Goal: Task Accomplishment & Management: Manage account settings

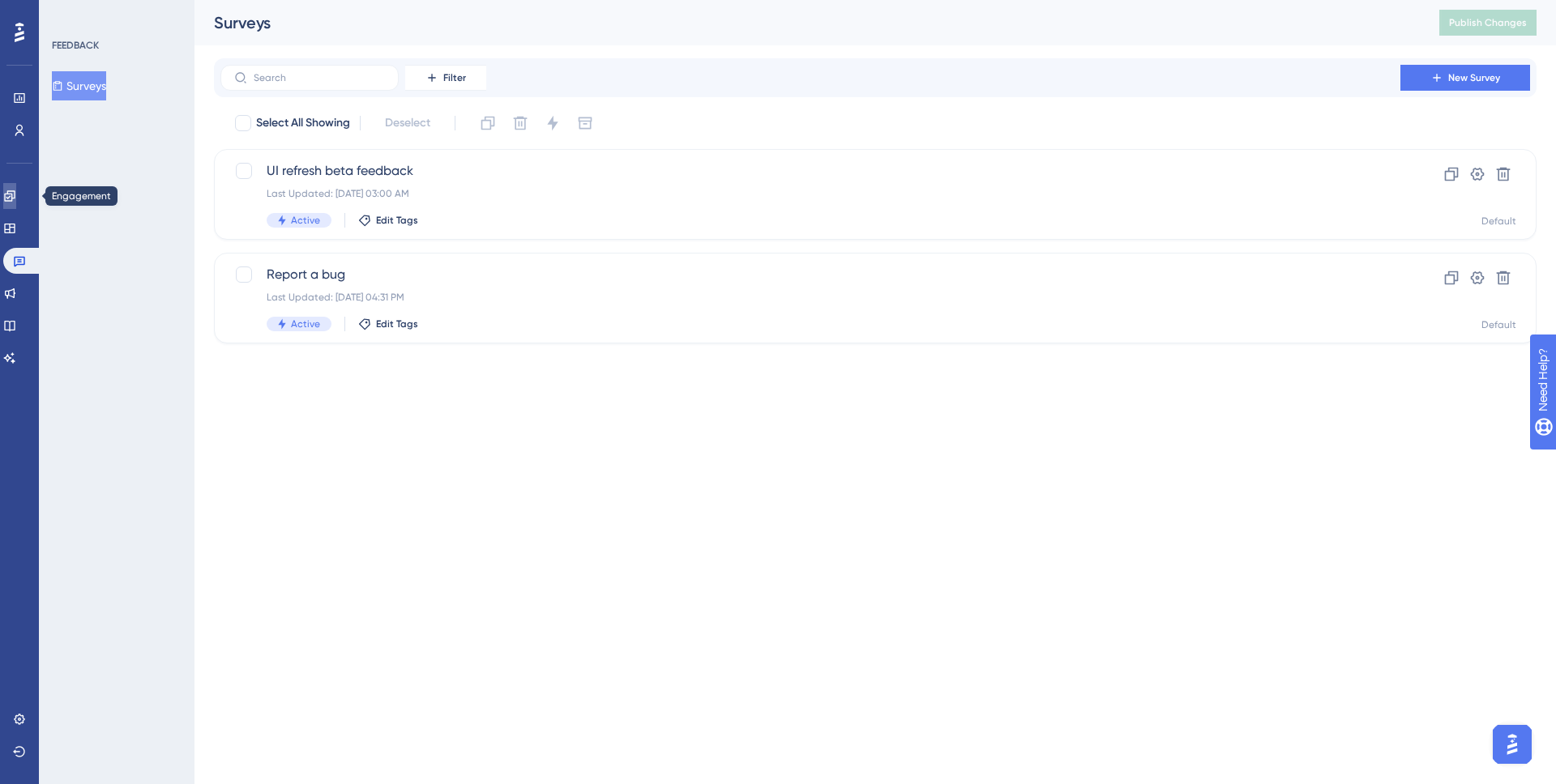
click at [16, 201] on link at bounding box center [9, 196] width 13 height 26
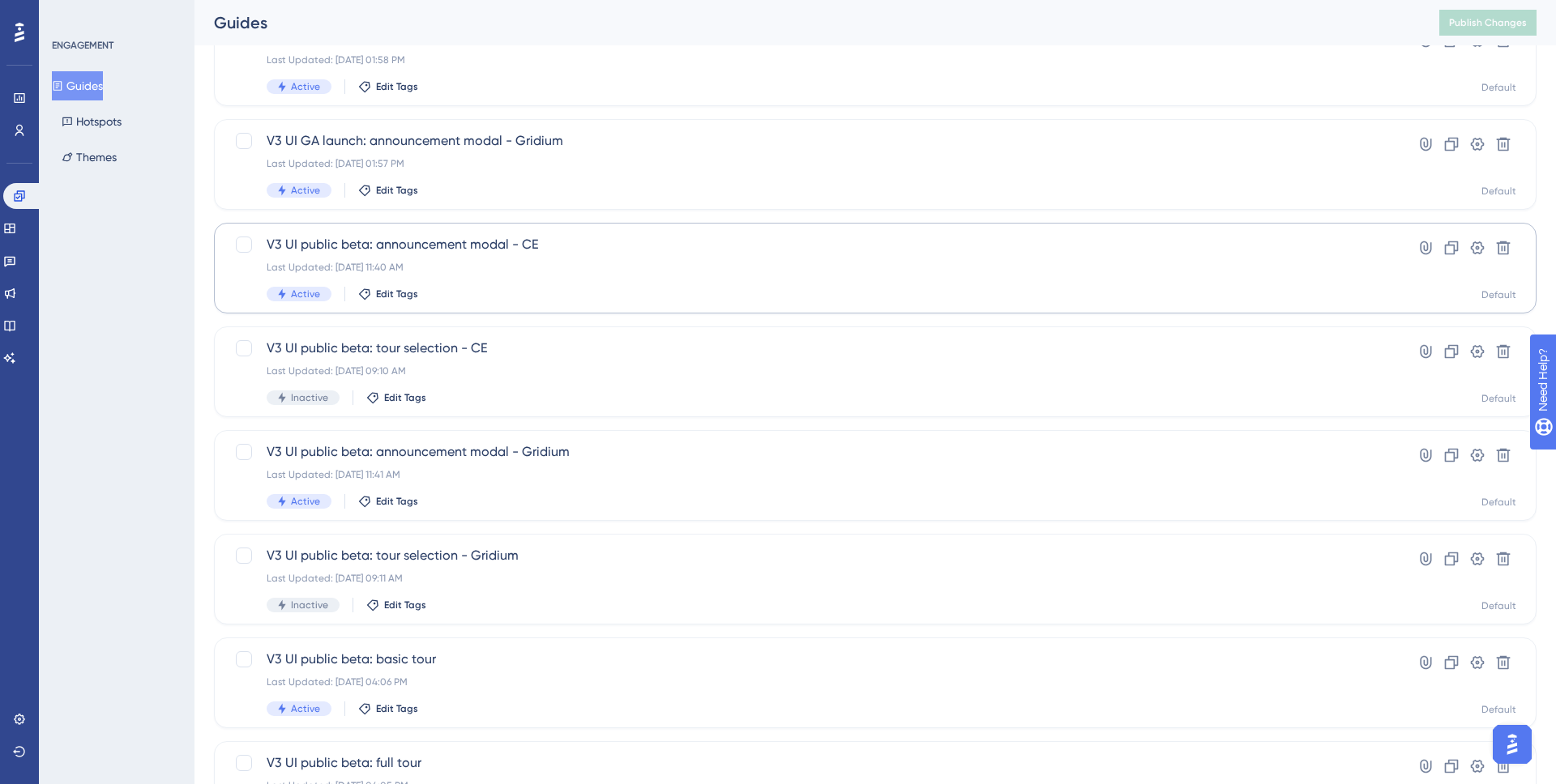
scroll to position [473, 0]
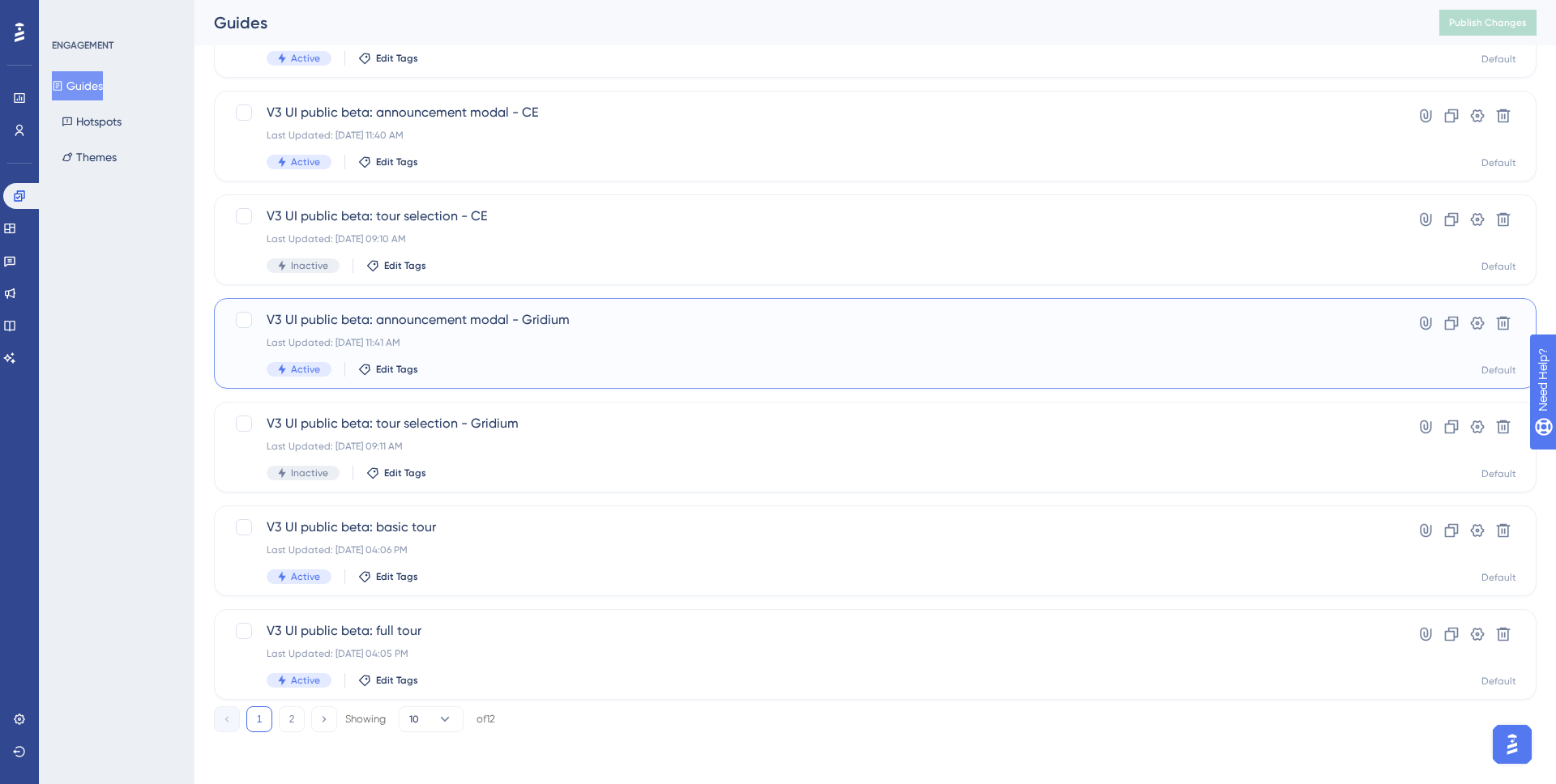
click at [626, 358] on div "V3 UI public beta: announcement modal - Gridium Last Updated: Sep 04 2025, 11:4…" at bounding box center [810, 343] width 1087 height 66
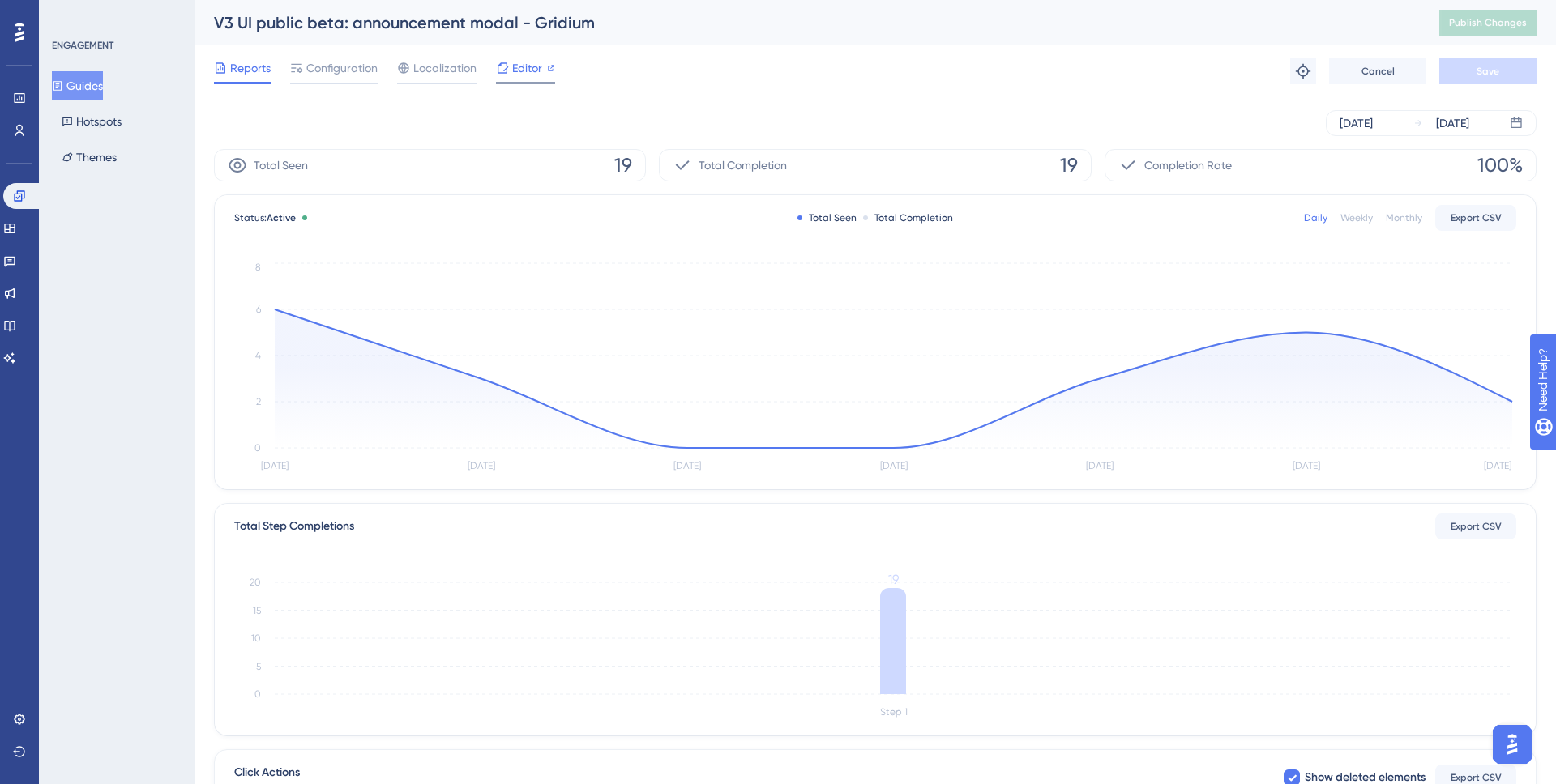
click at [537, 65] on span "Editor" at bounding box center [527, 68] width 30 height 19
click at [312, 77] on span "Configuration" at bounding box center [342, 68] width 71 height 19
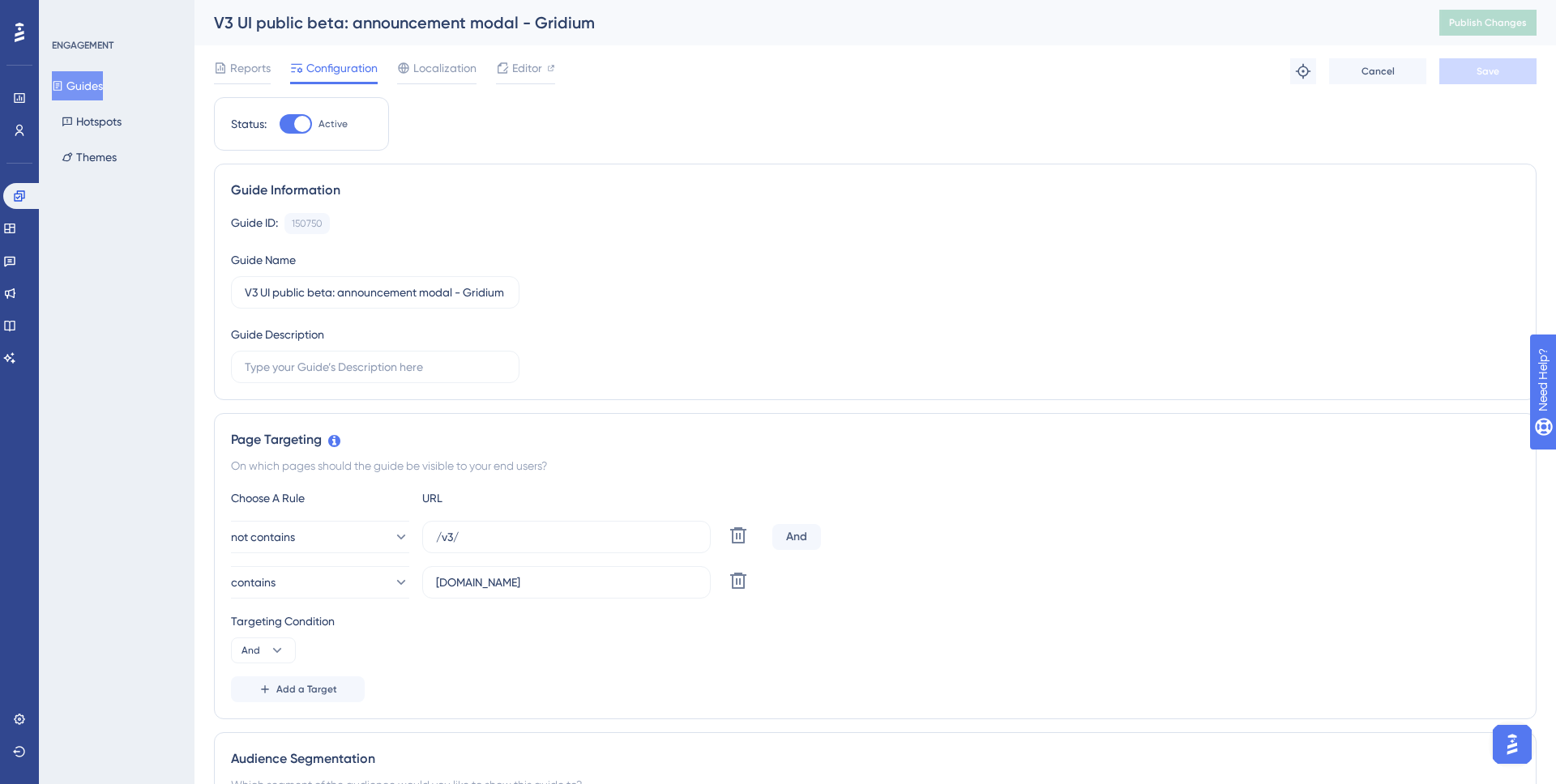
click at [302, 119] on div at bounding box center [301, 123] width 16 height 16
click at [280, 124] on input "Active" at bounding box center [279, 124] width 1 height 1
checkbox input "false"
click at [1475, 79] on button "Save" at bounding box center [1488, 71] width 97 height 26
click at [91, 91] on button "Guides" at bounding box center [77, 86] width 51 height 29
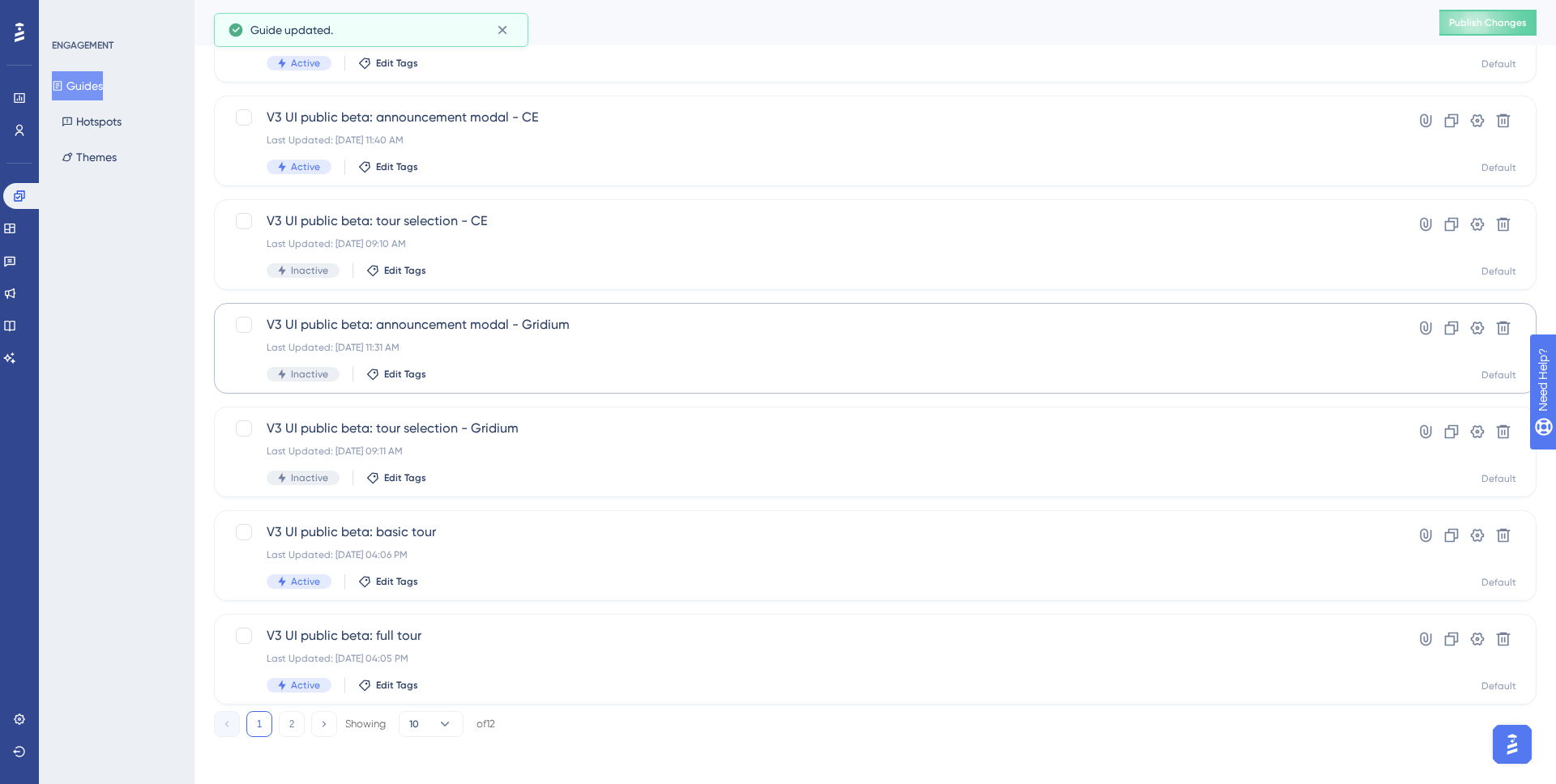
scroll to position [473, 0]
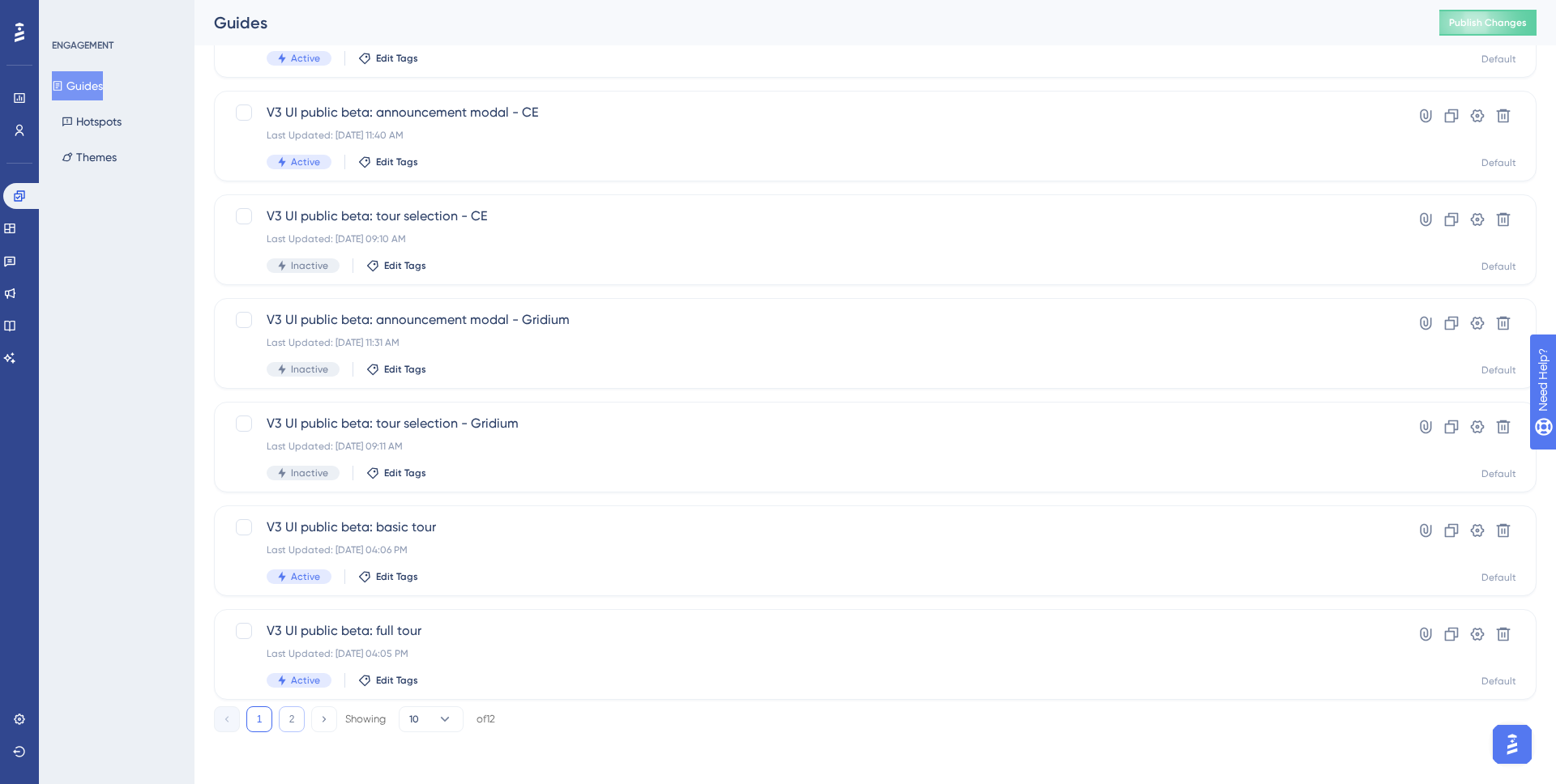
click at [293, 713] on button "2" at bounding box center [291, 719] width 26 height 26
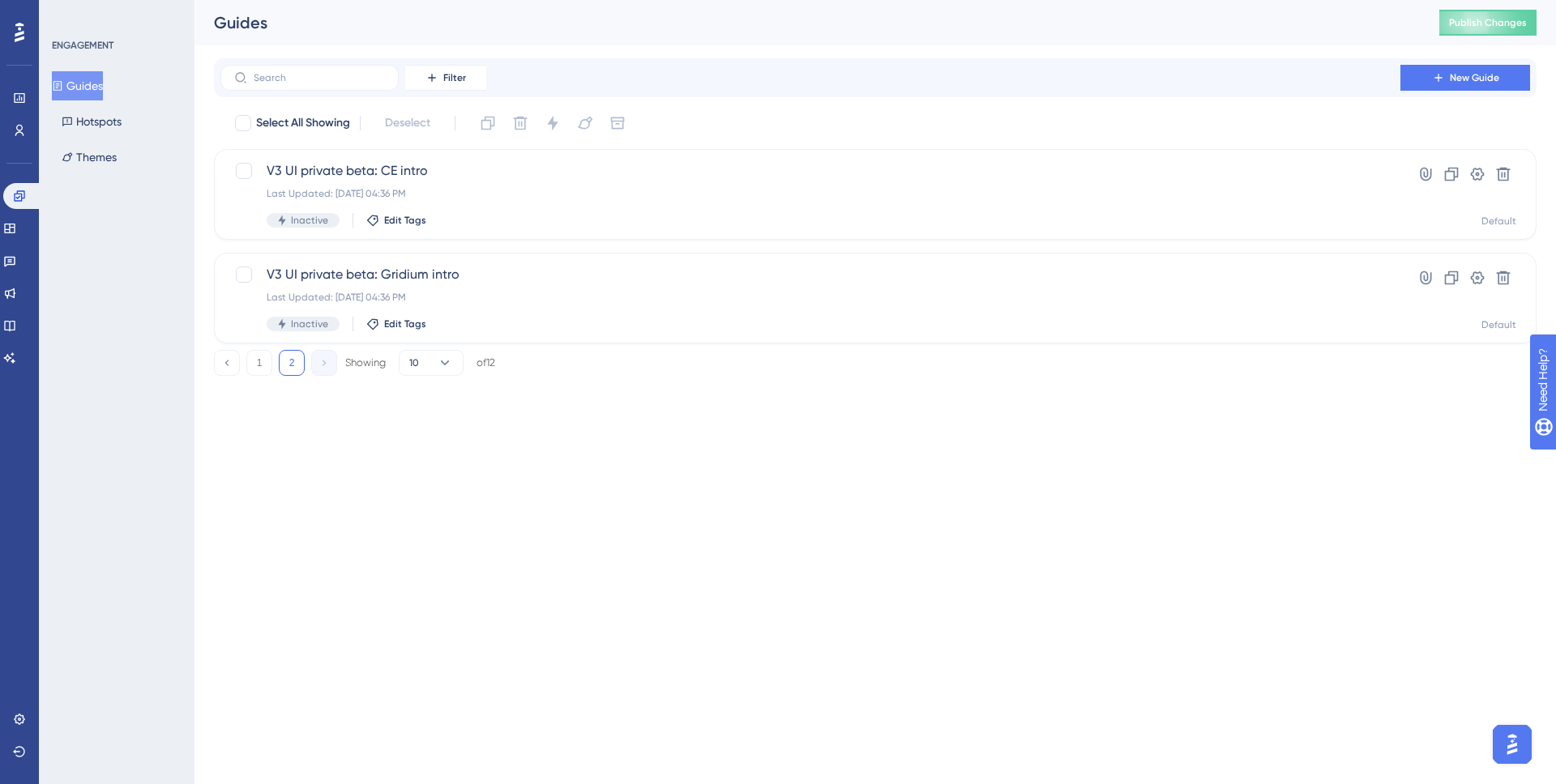
scroll to position [0, 0]
click at [257, 368] on button "1" at bounding box center [259, 363] width 26 height 26
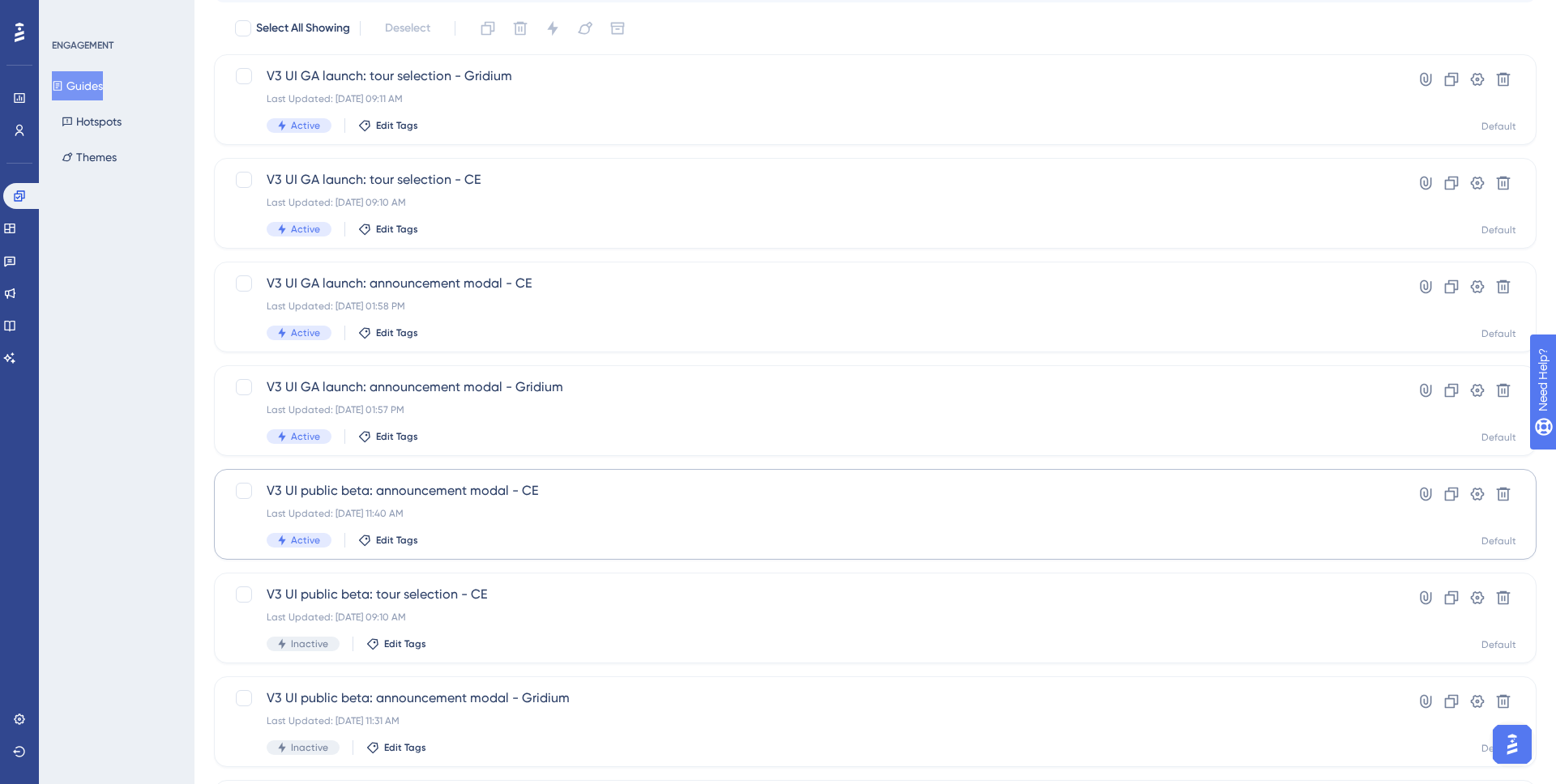
scroll to position [312, 0]
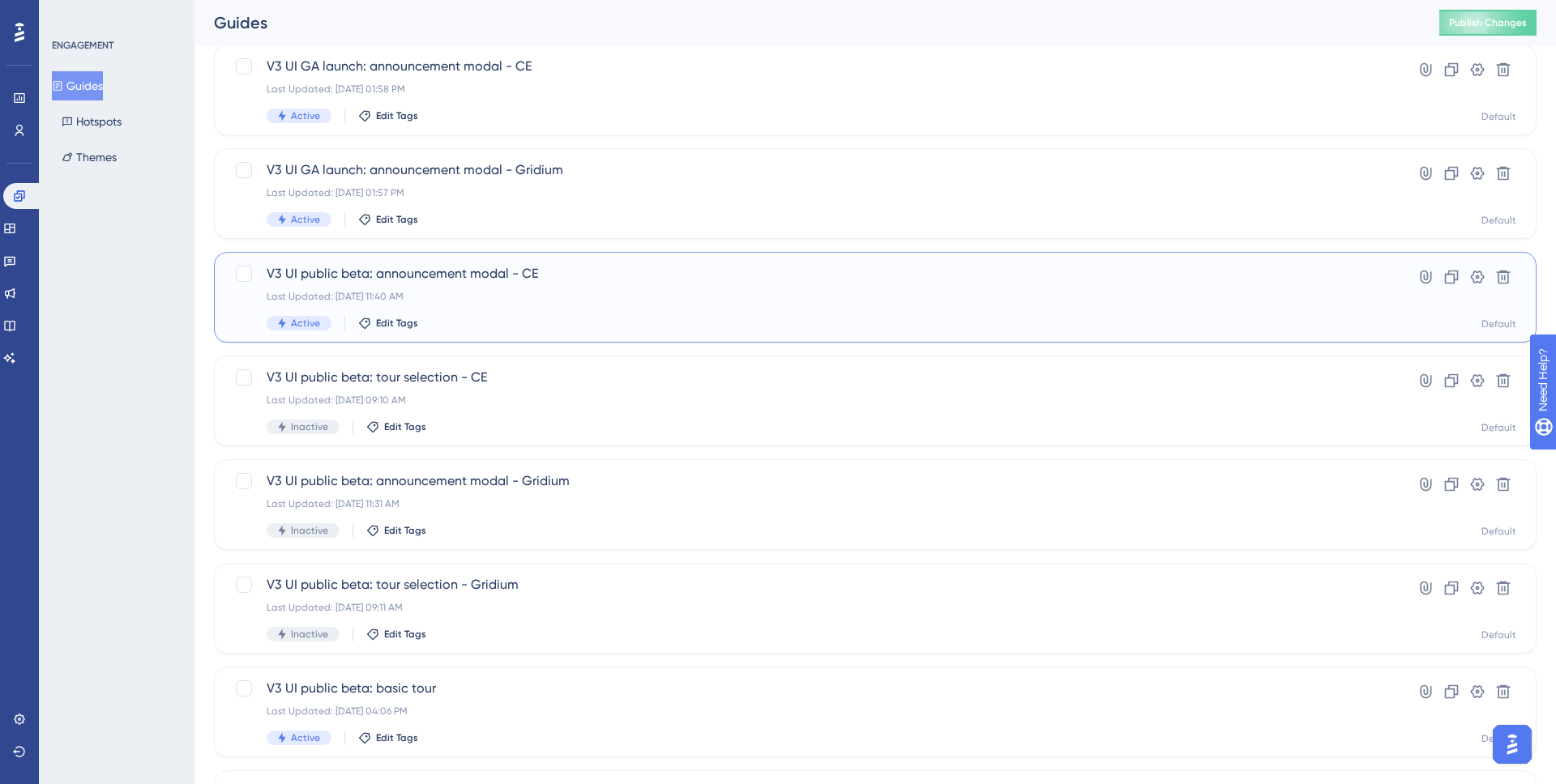
click at [636, 305] on div "V3 UI public beta: announcement modal - CE Last Updated: Sep 04 2025, 11:40 AM …" at bounding box center [810, 297] width 1087 height 66
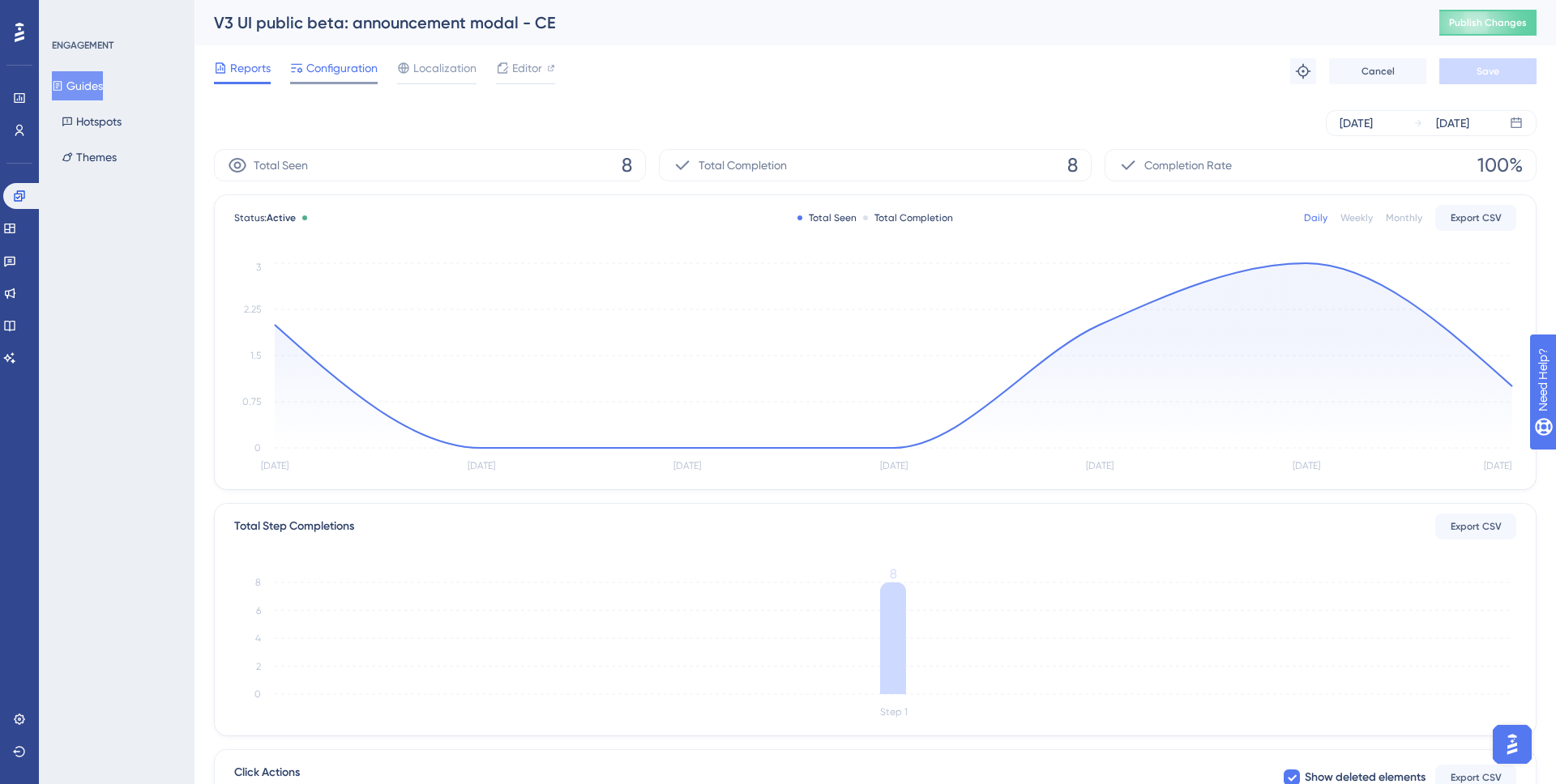
click at [329, 67] on span "Configuration" at bounding box center [342, 68] width 71 height 19
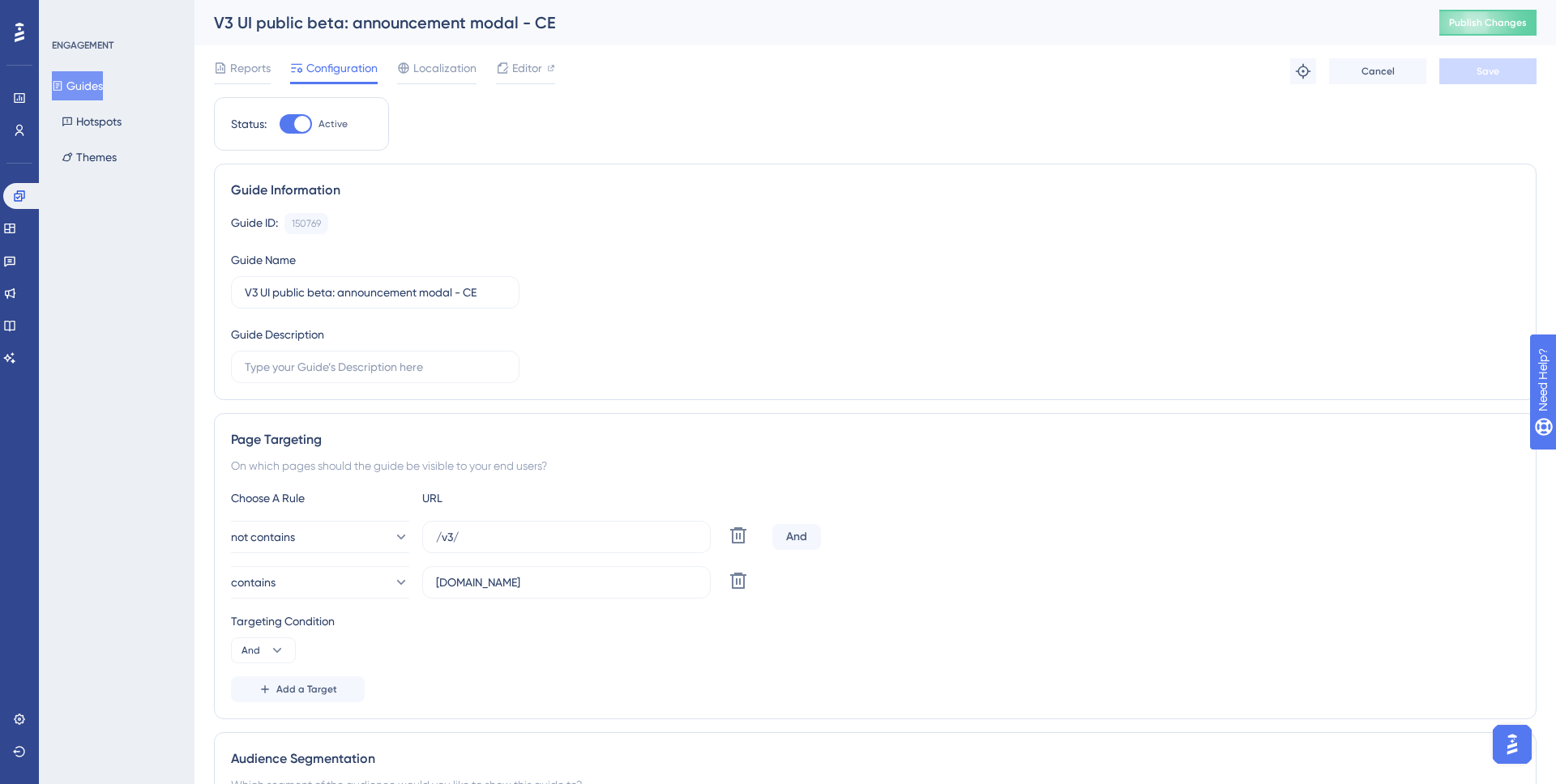
click at [304, 113] on div "Status: Active" at bounding box center [301, 124] width 176 height 54
click at [304, 124] on div at bounding box center [301, 123] width 16 height 16
click at [280, 124] on input "Active" at bounding box center [279, 124] width 1 height 1
checkbox input "false"
click at [1490, 65] on span "Save" at bounding box center [1488, 71] width 23 height 13
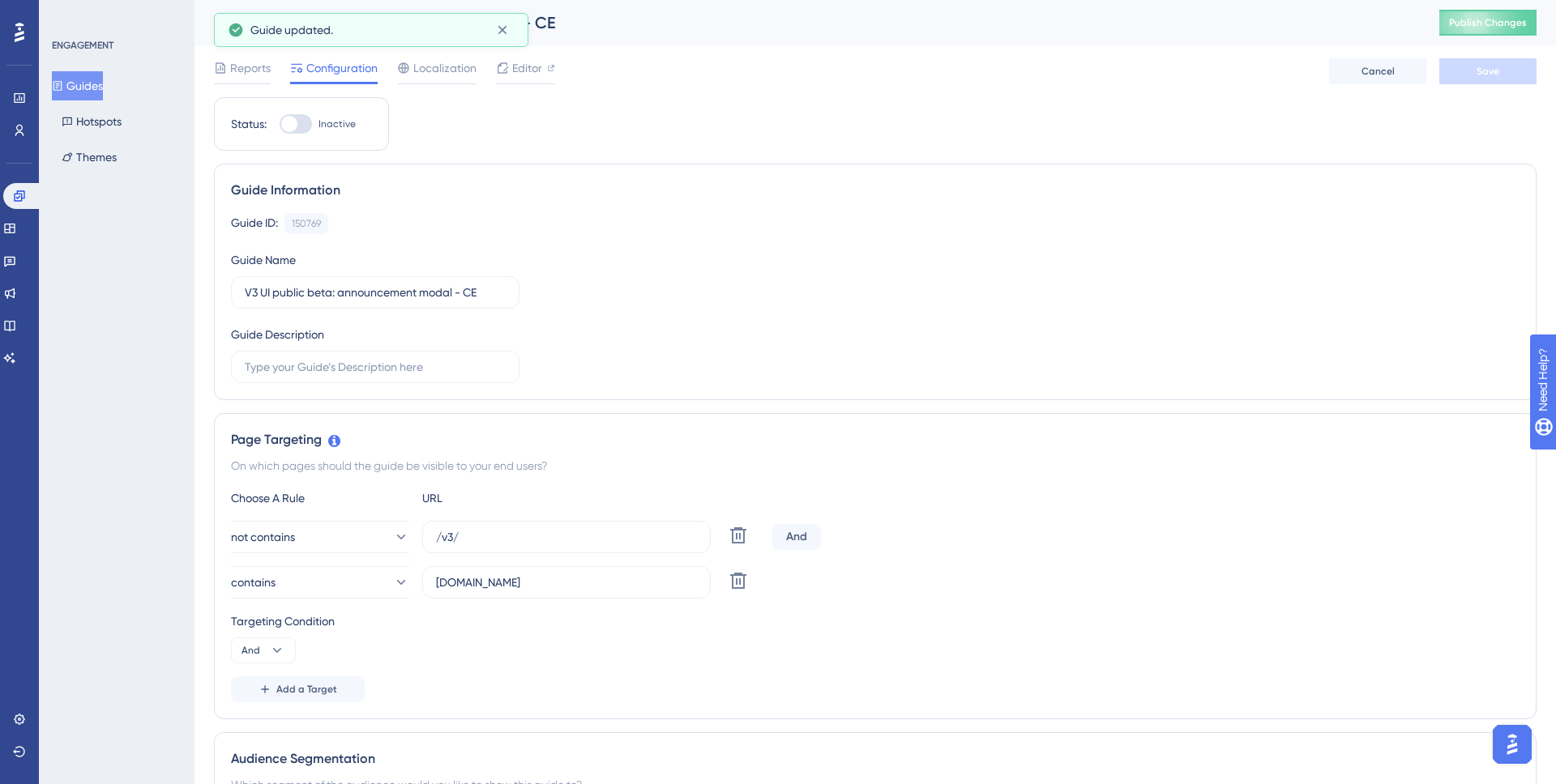
click at [82, 79] on button "Guides" at bounding box center [77, 86] width 51 height 29
